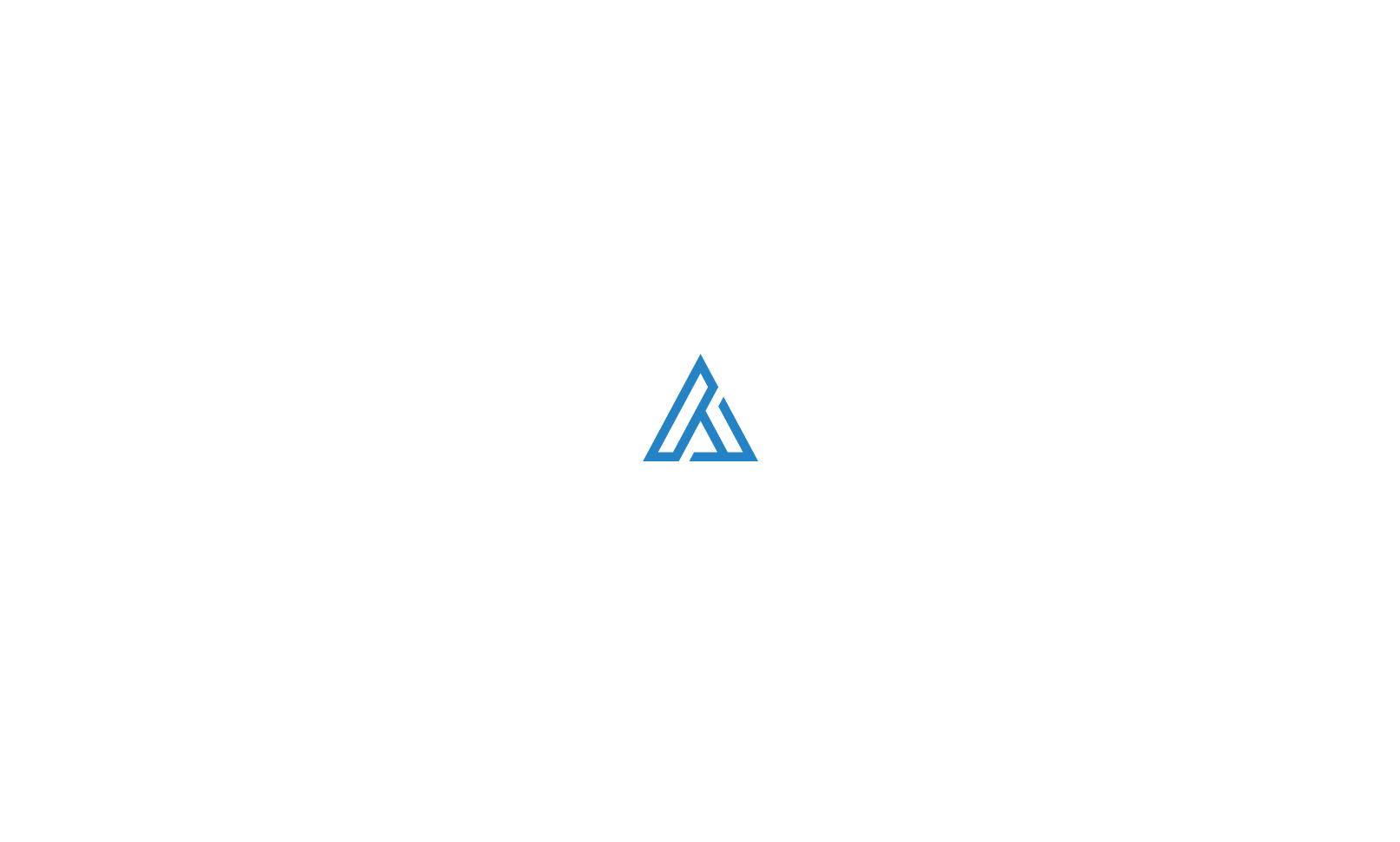
scroll to position [4006, 0]
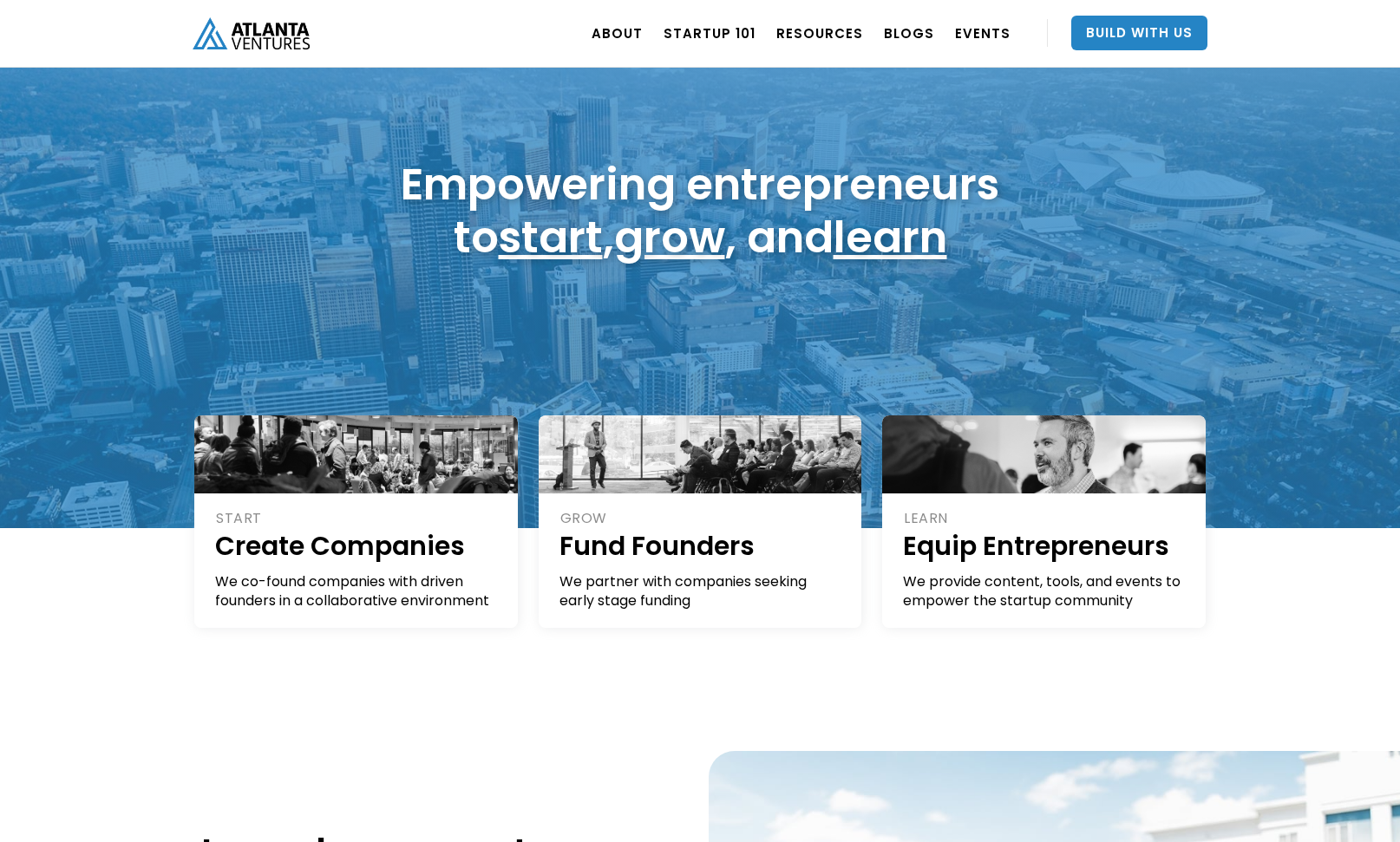
click at [1233, 75] on div "Empowering entrepreneurs to start , grow , and learn" at bounding box center [700, 267] width 1400 height 520
